Goal: Information Seeking & Learning: Learn about a topic

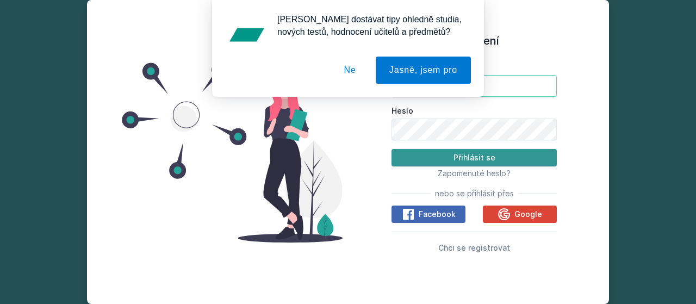
type input "[EMAIL_ADDRESS][DOMAIN_NAME]"
click at [432, 155] on button "Přihlásit se" at bounding box center [474, 157] width 165 height 17
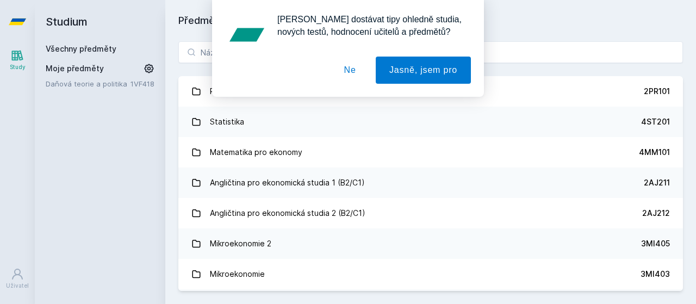
click at [352, 67] on button "Ne" at bounding box center [350, 70] width 39 height 27
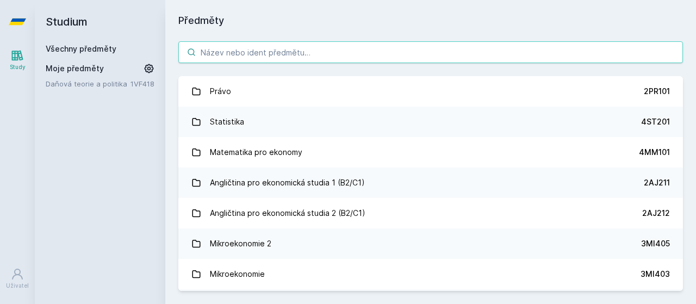
click at [332, 55] on input "search" at bounding box center [430, 52] width 505 height 22
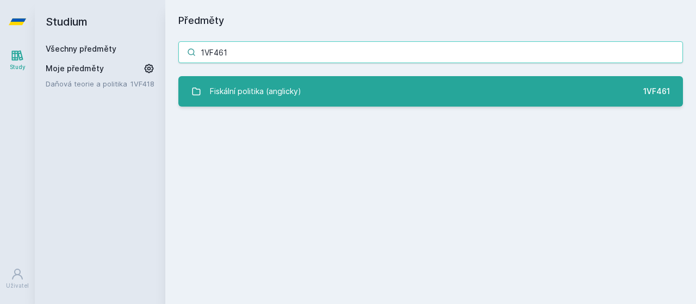
type input "1VF461"
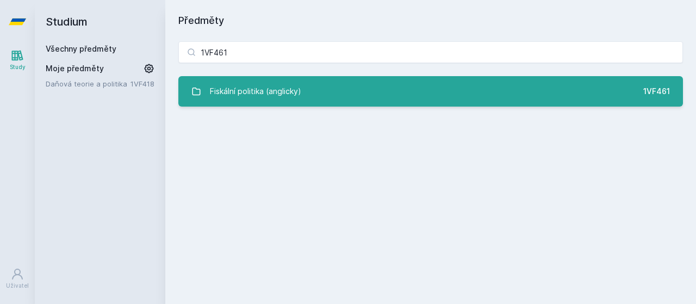
click at [337, 88] on link "Fiskální politika (anglicky) 1VF461" at bounding box center [430, 91] width 505 height 30
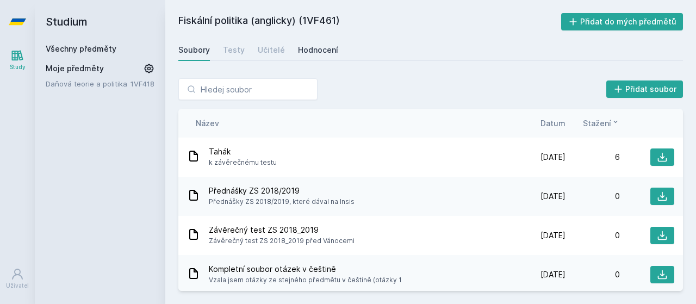
click at [311, 55] on div "Hodnocení" at bounding box center [318, 50] width 40 height 11
click at [275, 93] on input "search" at bounding box center [247, 89] width 139 height 22
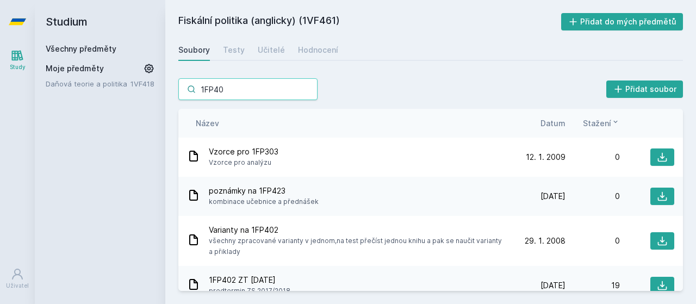
type input "1FP403"
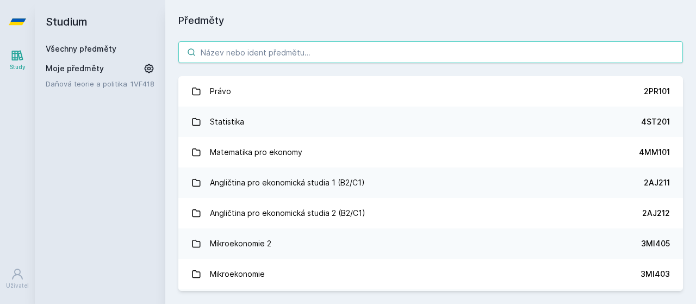
click at [251, 52] on input "search" at bounding box center [430, 52] width 505 height 22
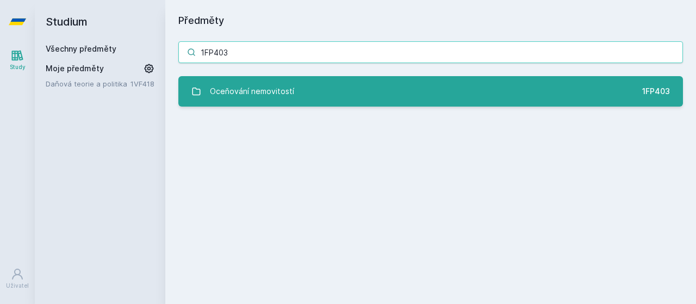
type input "1FP403"
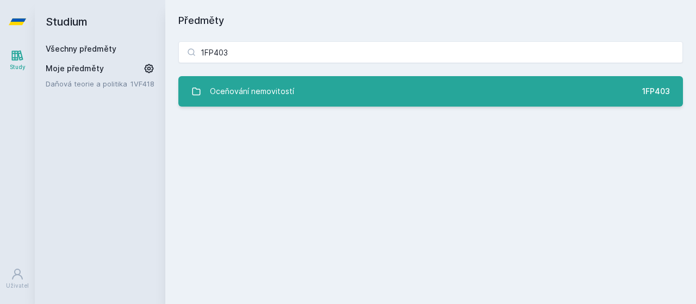
click at [262, 81] on div "Oceňování nemovitostí" at bounding box center [252, 92] width 84 height 22
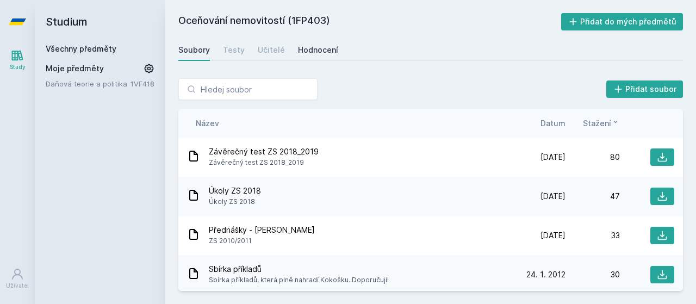
click at [312, 49] on div "Hodnocení" at bounding box center [318, 50] width 40 height 11
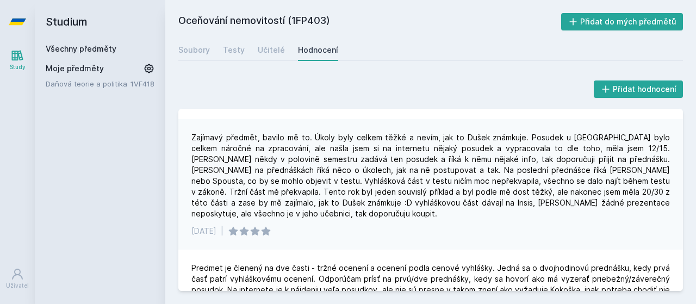
scroll to position [370, 0]
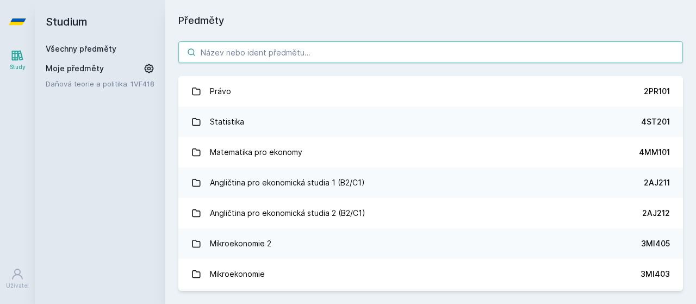
click at [219, 50] on input "search" at bounding box center [430, 52] width 505 height 22
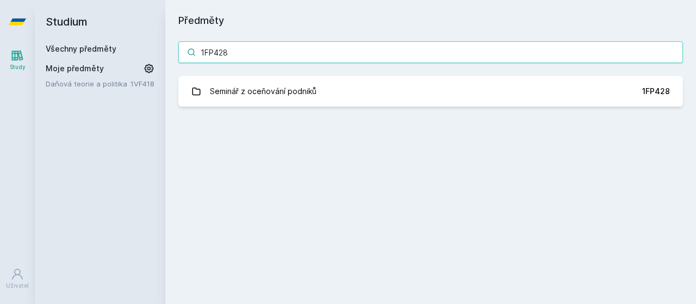
click at [215, 52] on input "1FP428" at bounding box center [430, 52] width 505 height 22
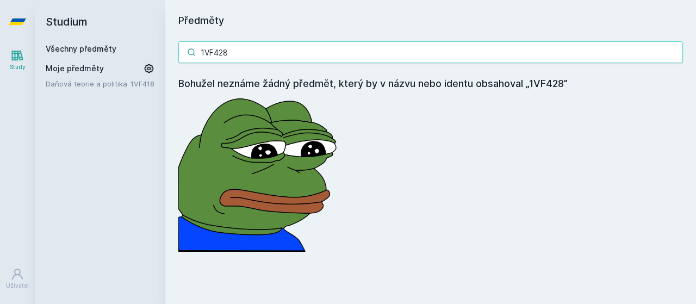
click at [269, 51] on input "1VF428" at bounding box center [430, 52] width 505 height 22
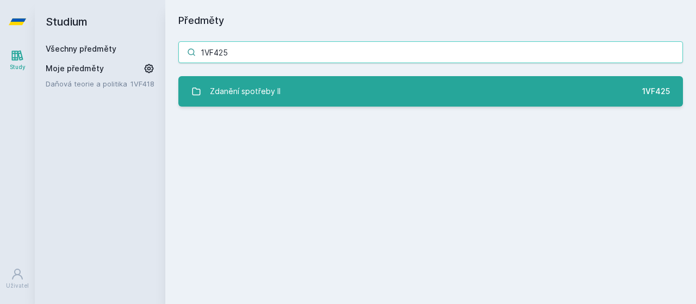
type input "1VF425"
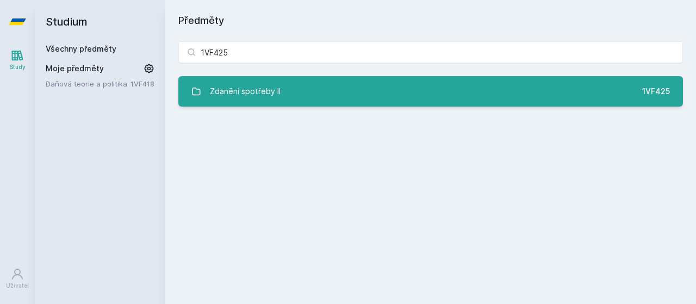
click at [275, 95] on div "Zdanění spotřeby II" at bounding box center [245, 92] width 71 height 22
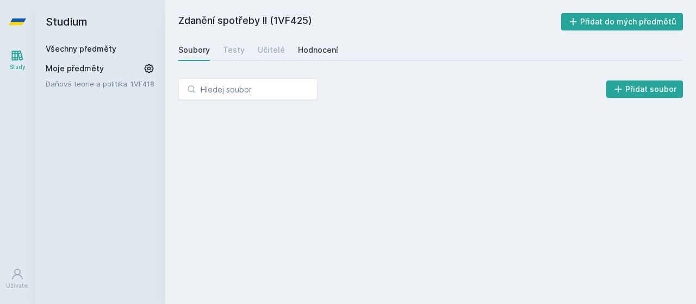
click at [307, 49] on div "Hodnocení" at bounding box center [318, 50] width 40 height 11
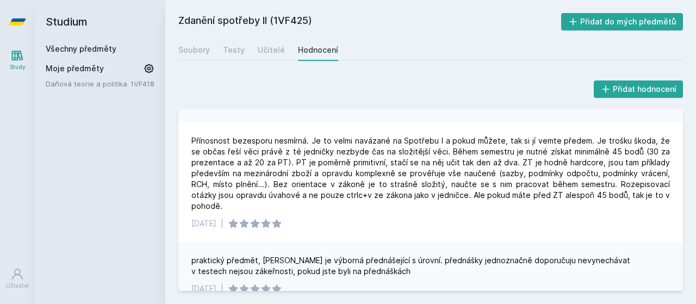
scroll to position [280, 0]
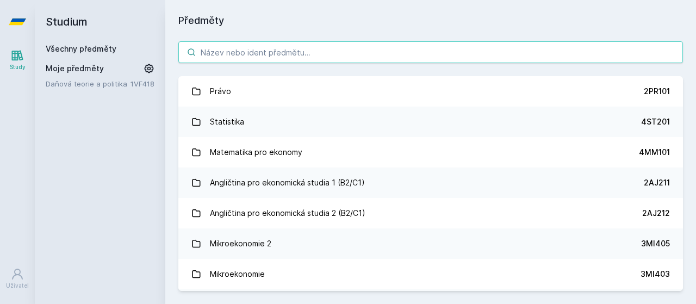
click at [246, 53] on input "search" at bounding box center [430, 52] width 505 height 22
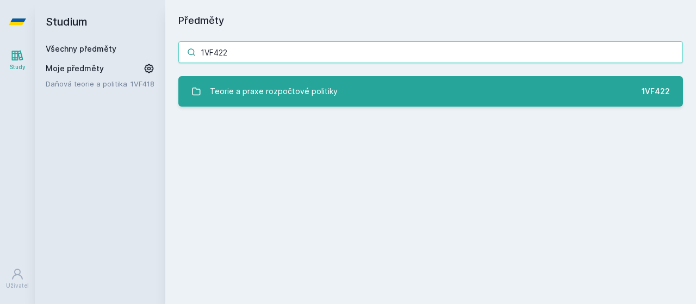
type input "1VF422"
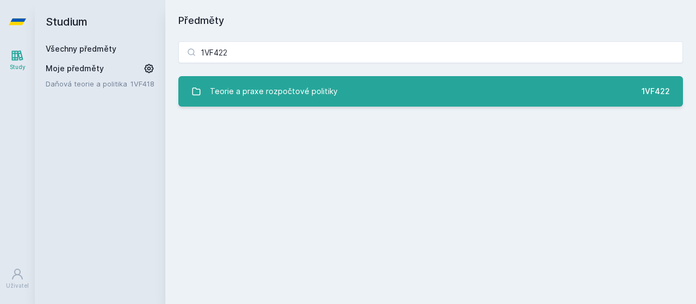
click at [283, 98] on div "Teorie a praxe rozpočtové politiky" at bounding box center [274, 92] width 128 height 22
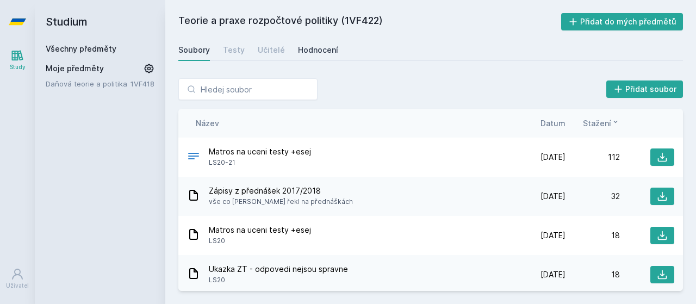
click at [307, 50] on div "Hodnocení" at bounding box center [318, 50] width 40 height 11
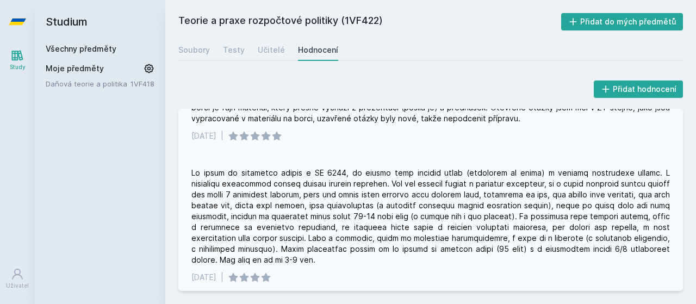
scroll to position [42, 0]
click at [377, 177] on div at bounding box center [430, 216] width 479 height 98
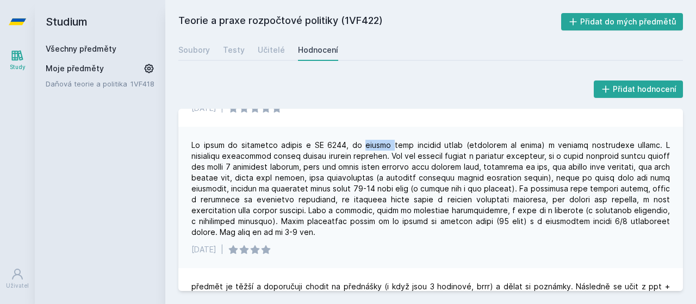
scroll to position [92, 0]
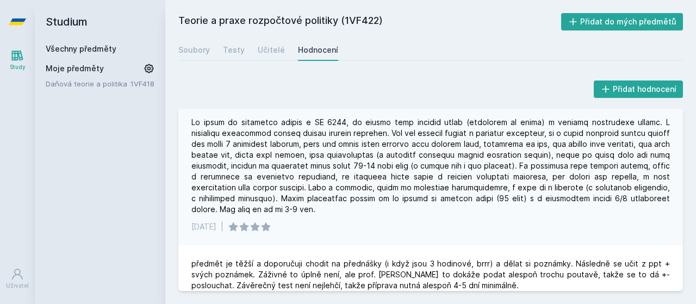
click at [409, 226] on div "[DATE] |" at bounding box center [430, 226] width 479 height 11
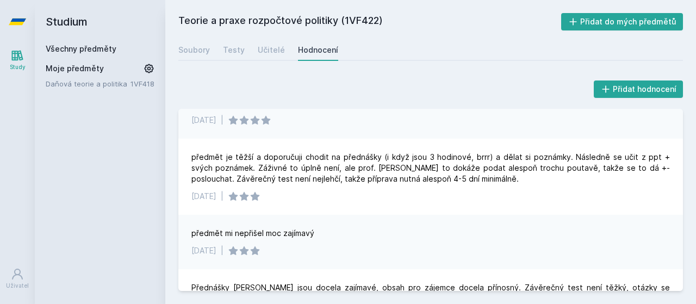
scroll to position [0, 0]
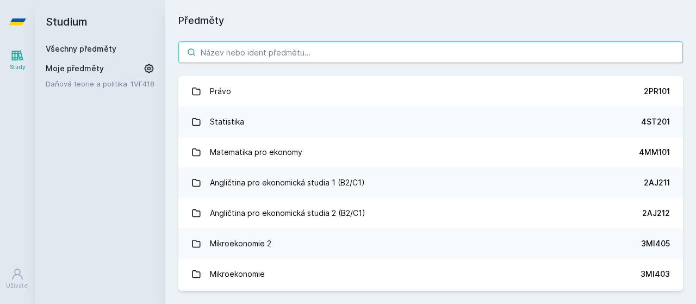
click at [227, 55] on input "search" at bounding box center [430, 52] width 505 height 22
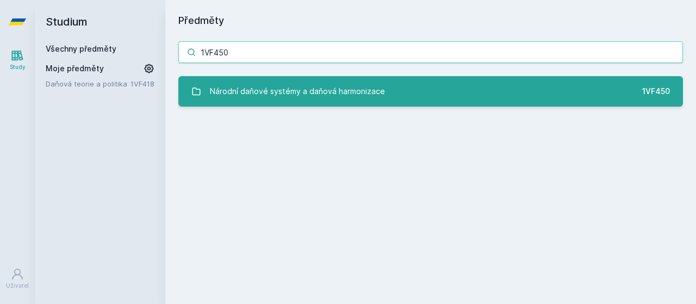
type input "1VF450"
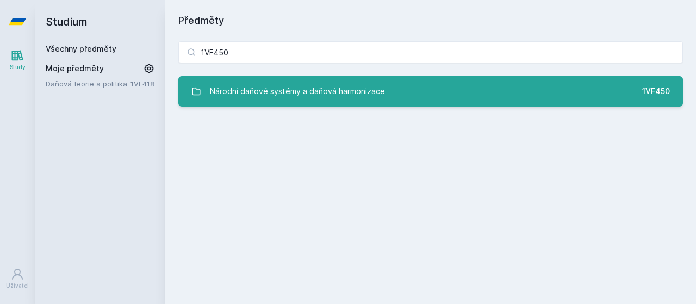
click at [279, 88] on div "Národní daňové systémy a daňová harmonizace" at bounding box center [297, 92] width 175 height 22
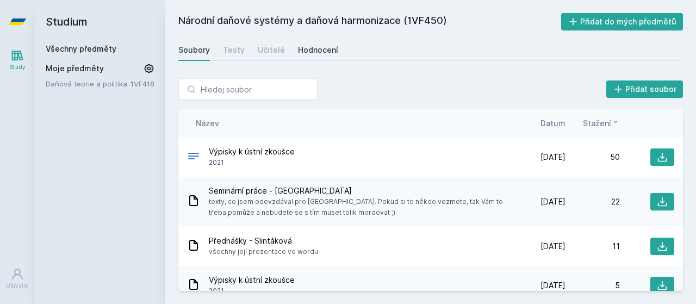
click at [302, 51] on div "Hodnocení" at bounding box center [318, 50] width 40 height 11
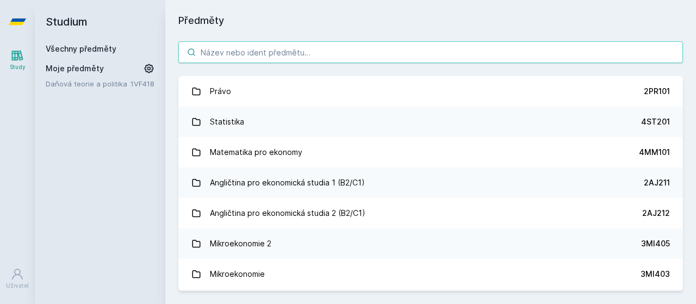
click at [242, 51] on input "search" at bounding box center [430, 52] width 505 height 22
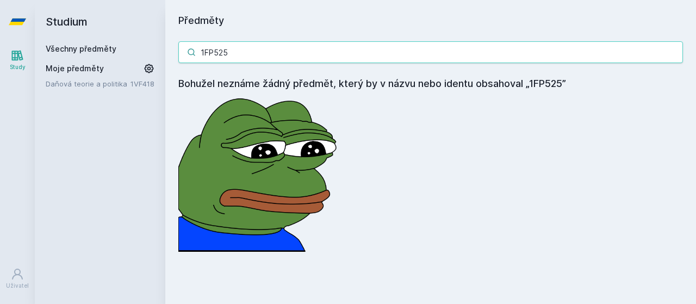
type input "1FP525"
